Goal: Find specific page/section: Find specific page/section

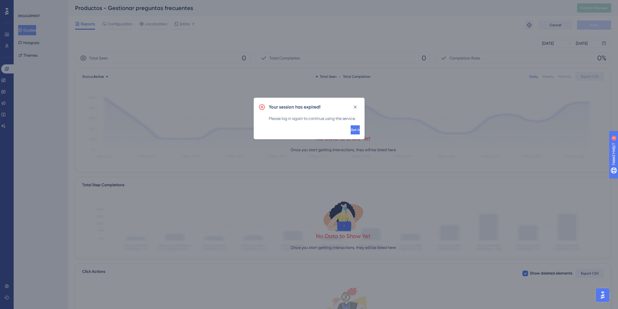
click at [351, 128] on span "Got it" at bounding box center [355, 129] width 9 height 5
